Goal: Task Accomplishment & Management: Use online tool/utility

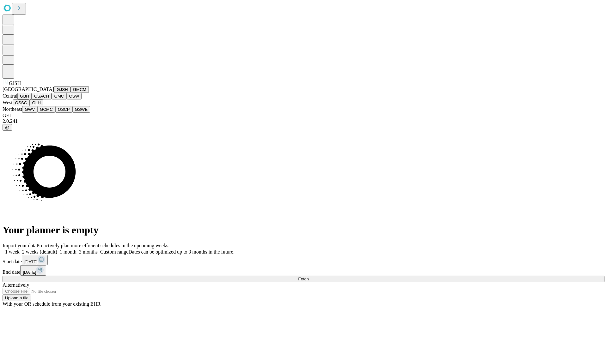
click at [54, 93] on button "GJSH" at bounding box center [62, 89] width 16 height 7
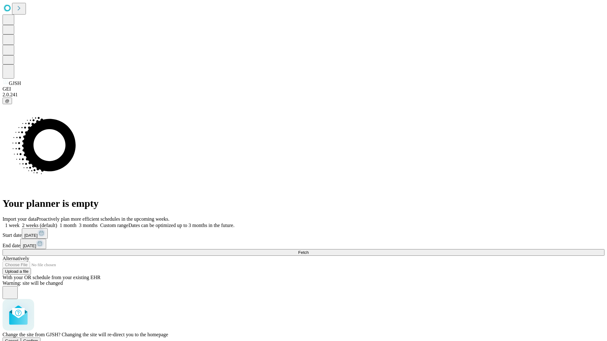
click at [38, 339] on span "Confirm" at bounding box center [30, 341] width 15 height 5
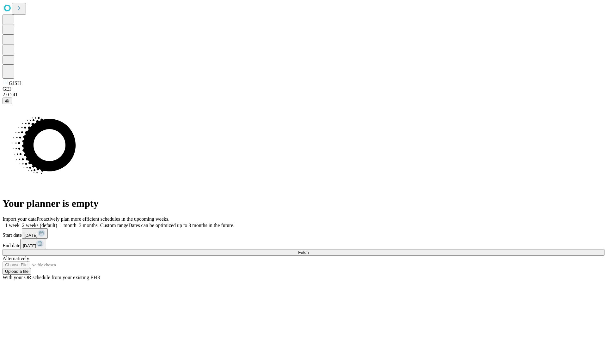
click at [20, 223] on label "1 week" at bounding box center [11, 225] width 17 height 5
click at [309, 250] on span "Fetch" at bounding box center [303, 252] width 10 height 5
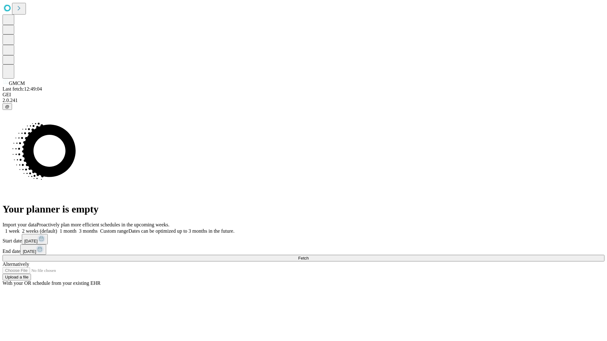
click at [20, 229] on label "1 week" at bounding box center [11, 231] width 17 height 5
click at [309, 256] on span "Fetch" at bounding box center [303, 258] width 10 height 5
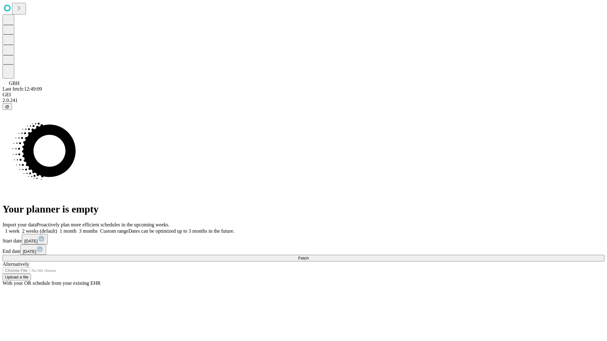
click at [20, 229] on label "1 week" at bounding box center [11, 231] width 17 height 5
click at [309, 256] on span "Fetch" at bounding box center [303, 258] width 10 height 5
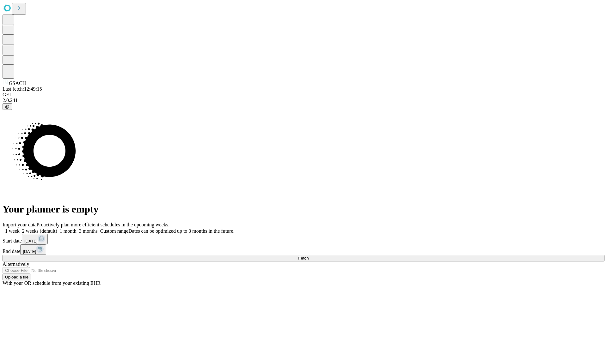
click at [20, 229] on label "1 week" at bounding box center [11, 231] width 17 height 5
click at [309, 256] on span "Fetch" at bounding box center [303, 258] width 10 height 5
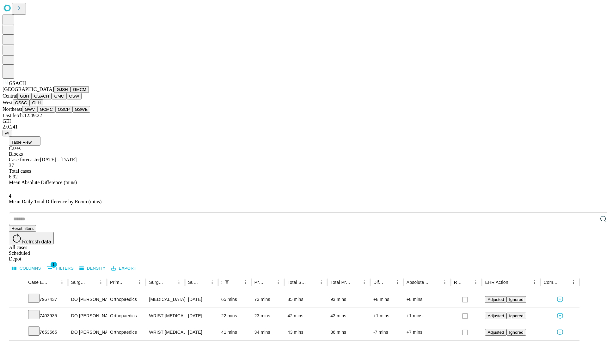
click at [52, 100] on button "GMC" at bounding box center [59, 96] width 15 height 7
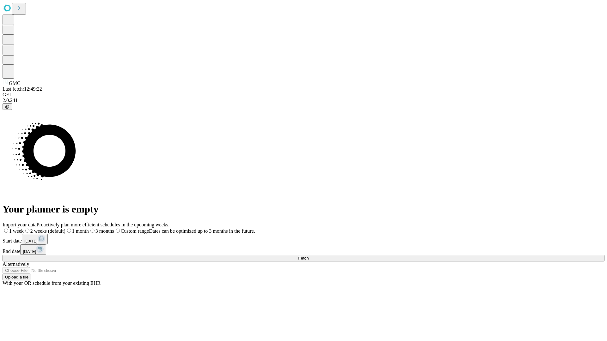
click at [24, 229] on label "1 week" at bounding box center [13, 231] width 21 height 5
click at [309, 256] on span "Fetch" at bounding box center [303, 258] width 10 height 5
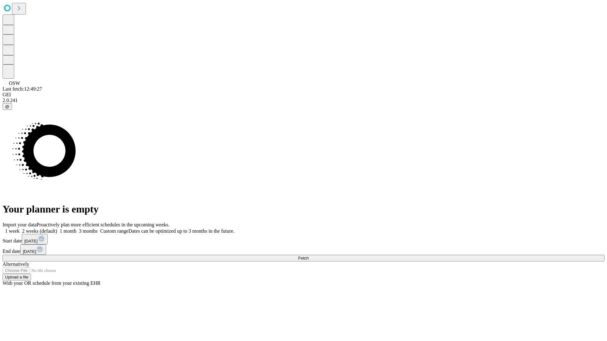
click at [20, 229] on label "1 week" at bounding box center [11, 231] width 17 height 5
click at [309, 256] on span "Fetch" at bounding box center [303, 258] width 10 height 5
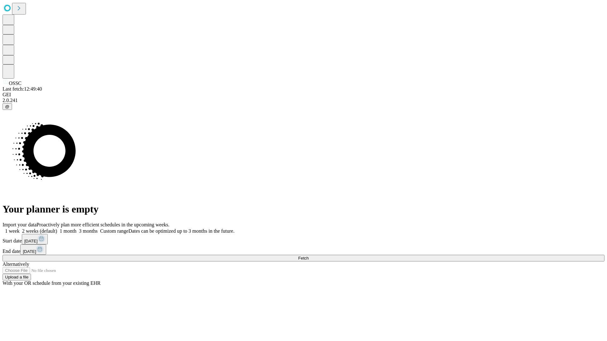
click at [20, 229] on label "1 week" at bounding box center [11, 231] width 17 height 5
click at [309, 256] on span "Fetch" at bounding box center [303, 258] width 10 height 5
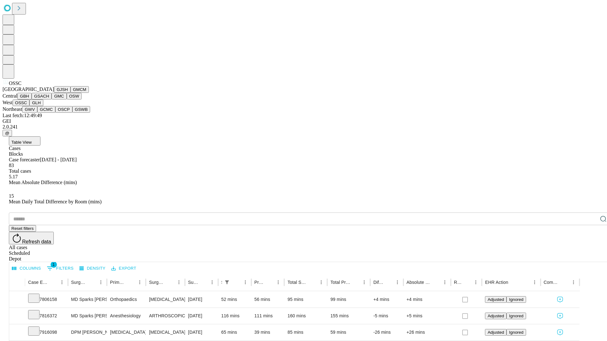
click at [43, 106] on button "GLH" at bounding box center [36, 103] width 14 height 7
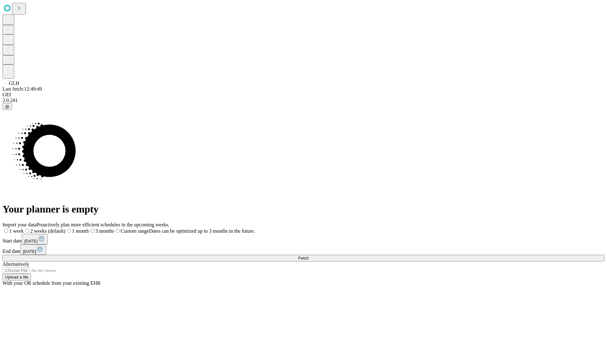
click at [24, 229] on label "1 week" at bounding box center [13, 231] width 21 height 5
click at [309, 256] on span "Fetch" at bounding box center [303, 258] width 10 height 5
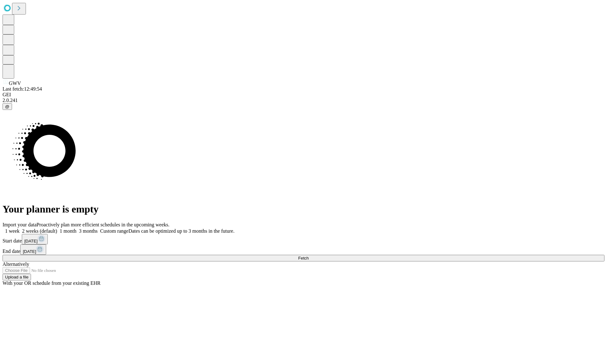
click at [20, 229] on label "1 week" at bounding box center [11, 231] width 17 height 5
click at [309, 256] on span "Fetch" at bounding box center [303, 258] width 10 height 5
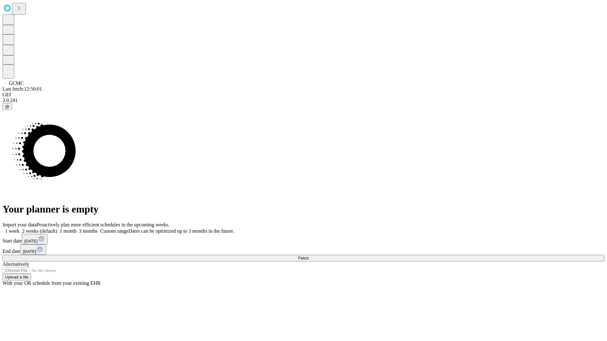
click at [20, 229] on label "1 week" at bounding box center [11, 231] width 17 height 5
click at [309, 256] on span "Fetch" at bounding box center [303, 258] width 10 height 5
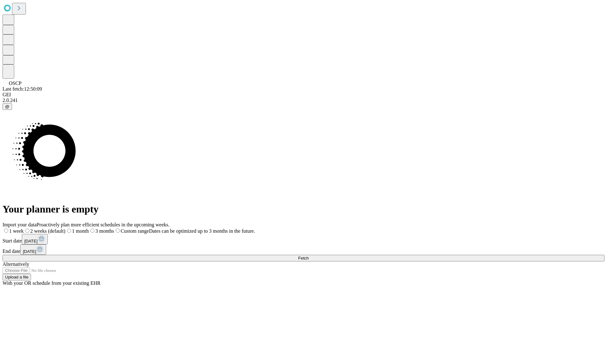
click at [24, 229] on label "1 week" at bounding box center [13, 231] width 21 height 5
click at [309, 256] on span "Fetch" at bounding box center [303, 258] width 10 height 5
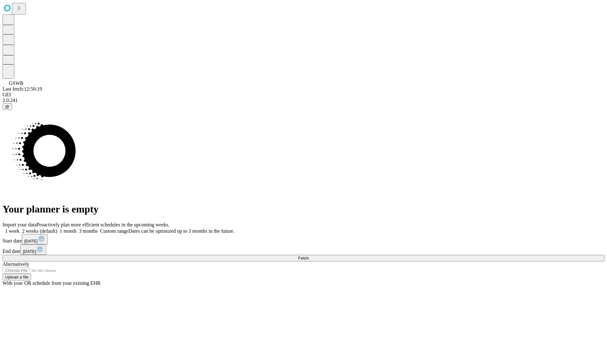
click at [20, 229] on label "1 week" at bounding box center [11, 231] width 17 height 5
click at [309, 256] on span "Fetch" at bounding box center [303, 258] width 10 height 5
